Goal: Information Seeking & Learning: Learn about a topic

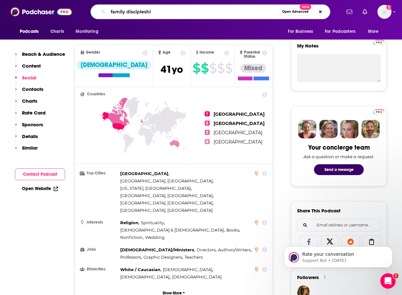
type input "family discipleship"
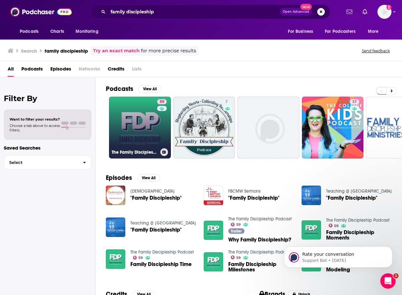
click at [157, 118] on div "59" at bounding box center [162, 123] width 11 height 49
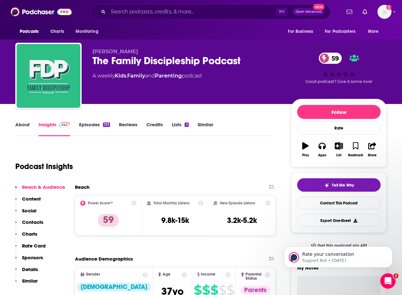
click at [25, 123] on link "About" at bounding box center [22, 128] width 14 height 15
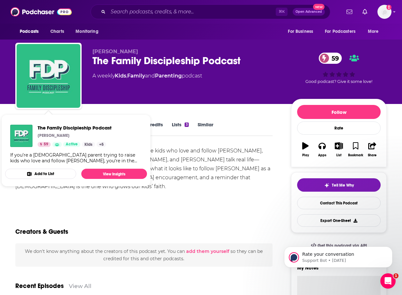
click at [179, 166] on div "If you’re a [DEMOGRAPHIC_DATA] parent trying to raise kids who love and follow …" at bounding box center [143, 168] width 257 height 45
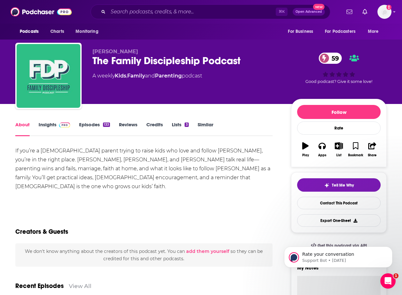
click at [188, 166] on div "If you’re a [DEMOGRAPHIC_DATA] parent trying to raise kids who love and follow …" at bounding box center [143, 168] width 257 height 45
